Goal: Task Accomplishment & Management: Use online tool/utility

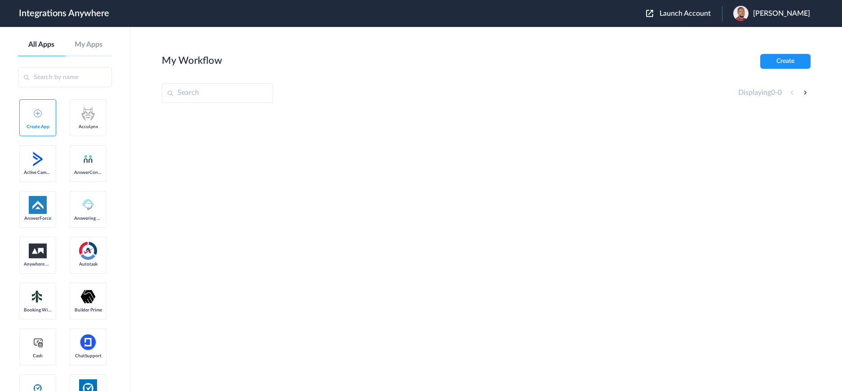
click at [711, 15] on span "Launch Account" at bounding box center [685, 13] width 51 height 7
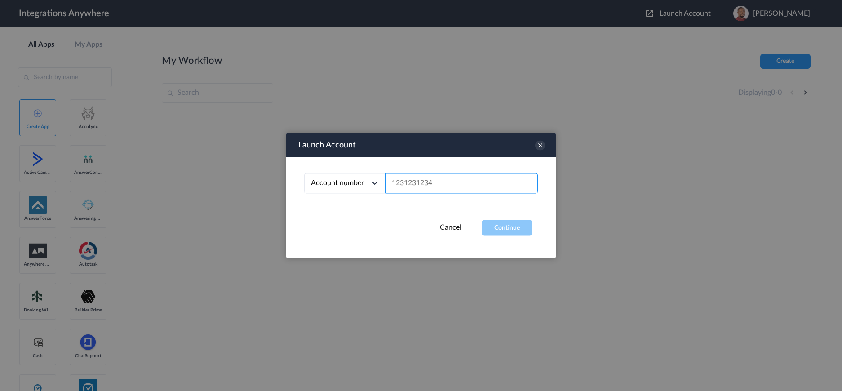
click at [458, 182] on input "text" at bounding box center [461, 183] width 153 height 20
paste input "2525949242"
type input "2525949242"
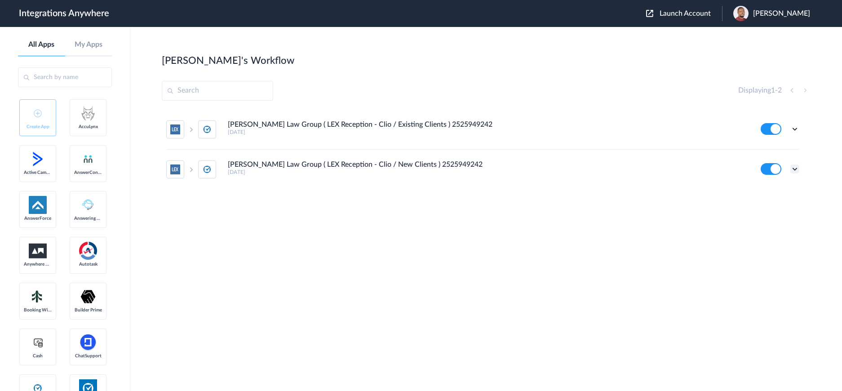
click at [794, 168] on icon at bounding box center [794, 168] width 9 height 9
click at [776, 188] on li "Edit" at bounding box center [770, 190] width 58 height 17
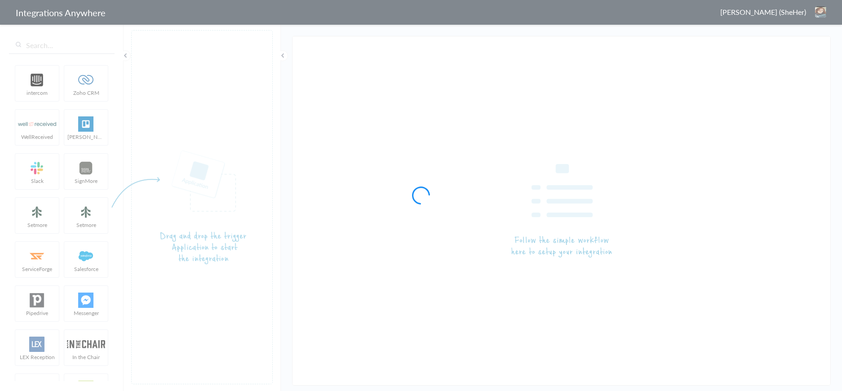
type input "[PERSON_NAME] Law Group ( LEX Reception - Clio / New Clients ) 2525949242"
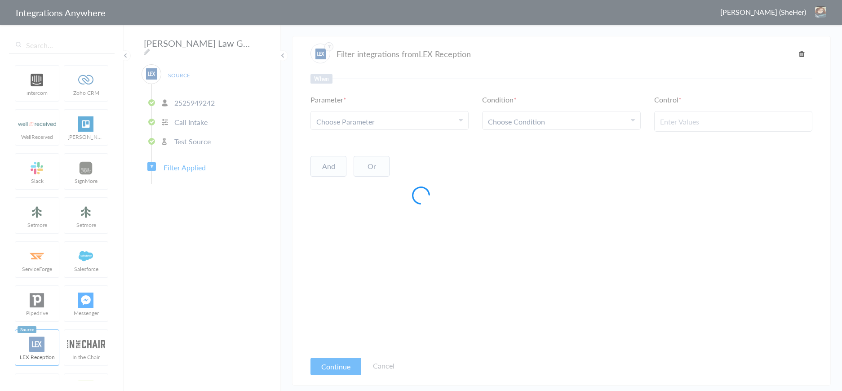
type input "New Client"
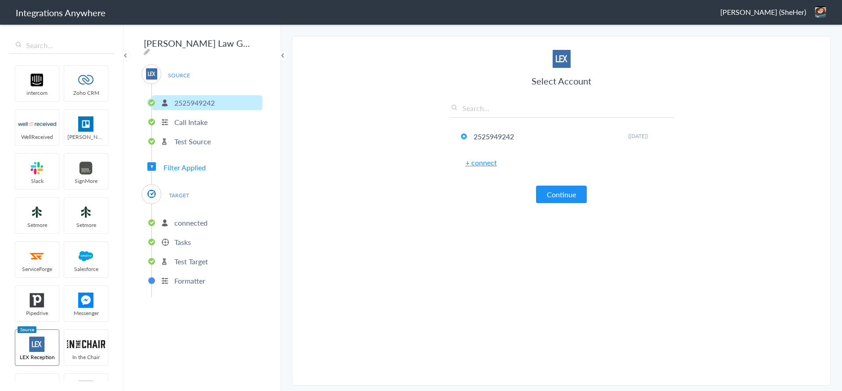
click at [194, 164] on span "Filter Applied" at bounding box center [185, 167] width 42 height 10
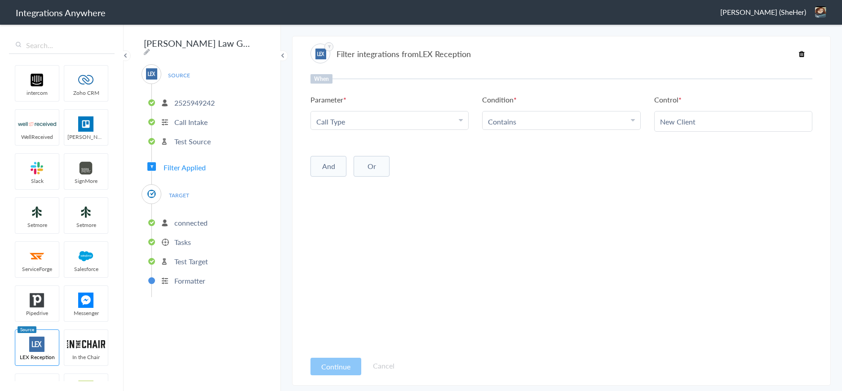
click at [187, 222] on p "connected" at bounding box center [190, 222] width 33 height 10
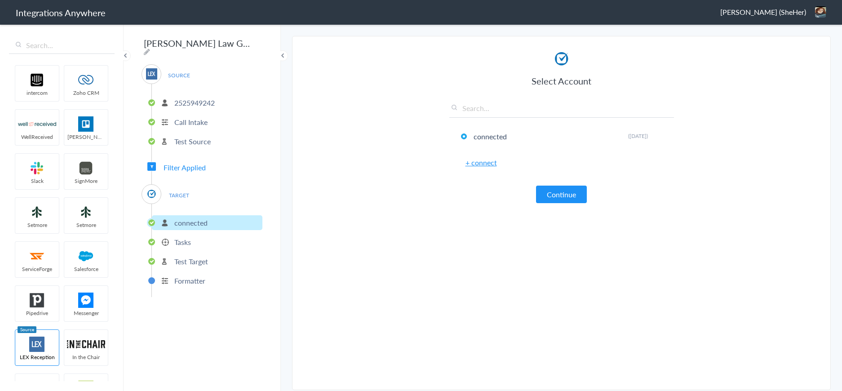
click at [188, 241] on p "Tasks" at bounding box center [182, 242] width 17 height 10
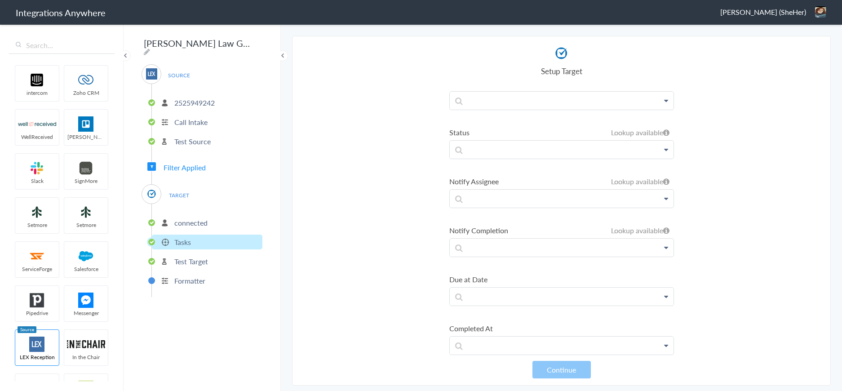
scroll to position [477, 0]
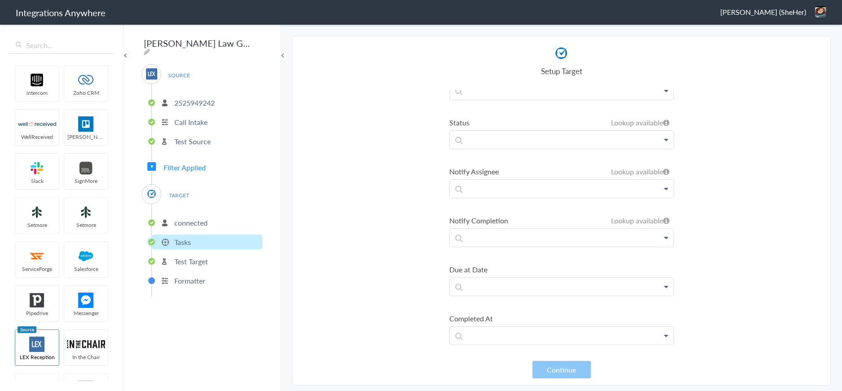
click at [197, 256] on p "Test Target" at bounding box center [191, 261] width 34 height 10
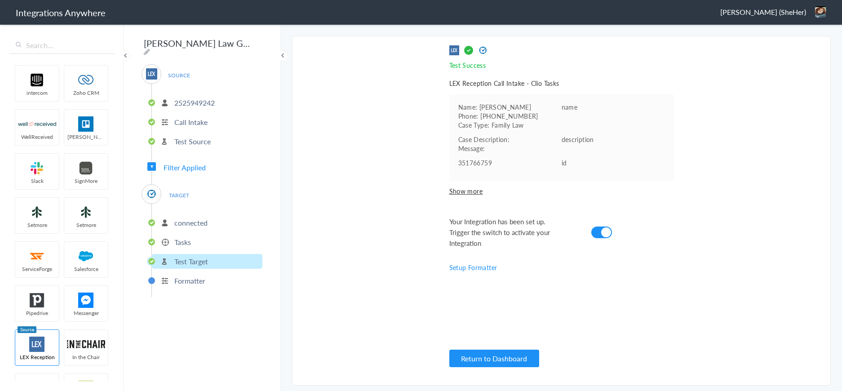
click at [194, 238] on li "Tasks" at bounding box center [207, 242] width 111 height 15
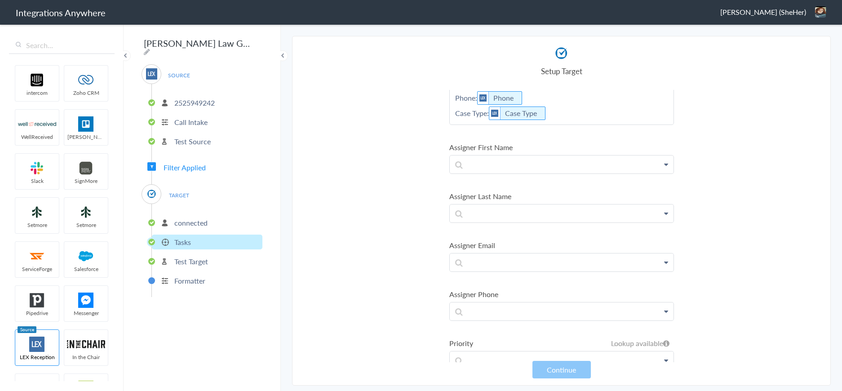
scroll to position [118, 0]
